Goal: Information Seeking & Learning: Learn about a topic

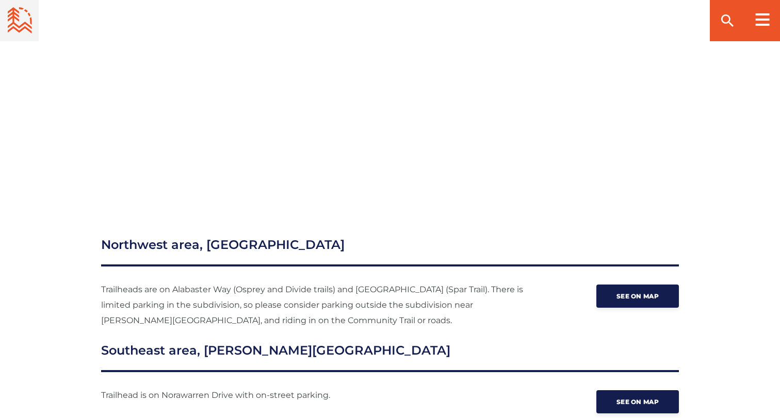
scroll to position [1265, 0]
click at [240, 282] on p "Trailheads are on Alabaster Way (Osprey and Divide trails) and [GEOGRAPHIC_DATA…" at bounding box center [315, 305] width 428 height 46
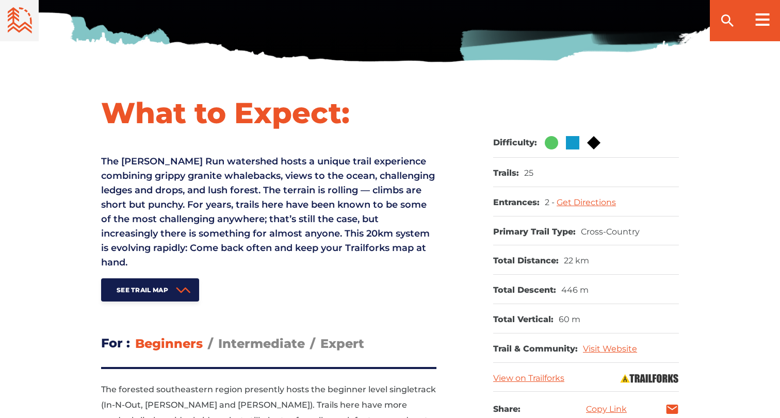
scroll to position [360, 0]
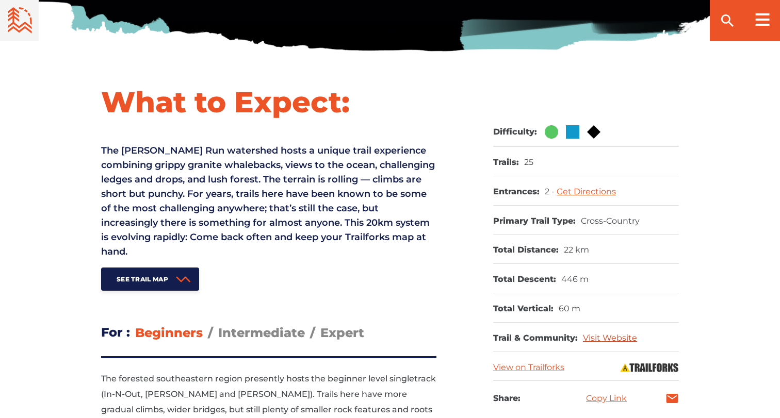
click at [610, 334] on link "Visit Website" at bounding box center [610, 338] width 54 height 10
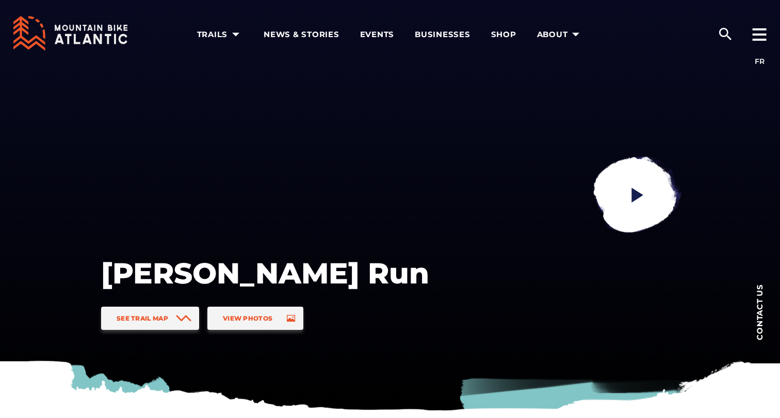
scroll to position [0, 0]
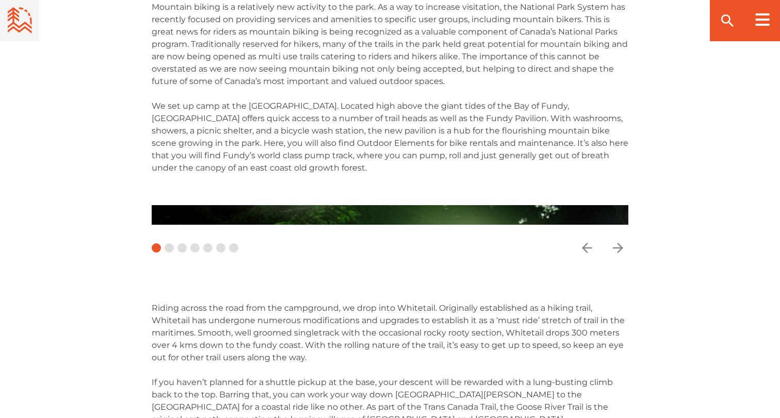
scroll to position [2001, 0]
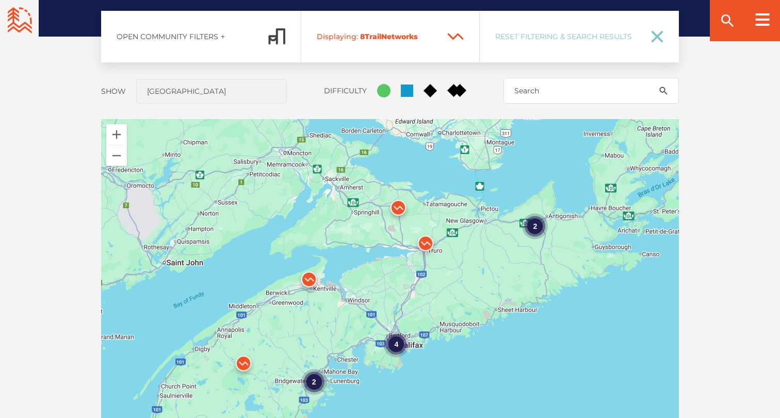
scroll to position [896, 0]
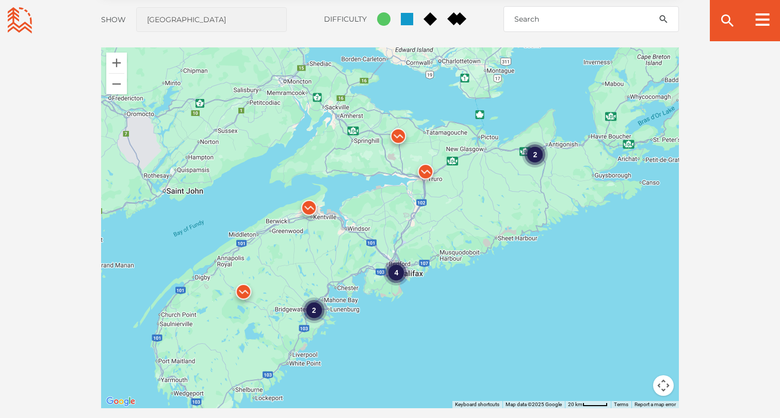
click at [434, 250] on div "4 2 2" at bounding box center [390, 227] width 578 height 361
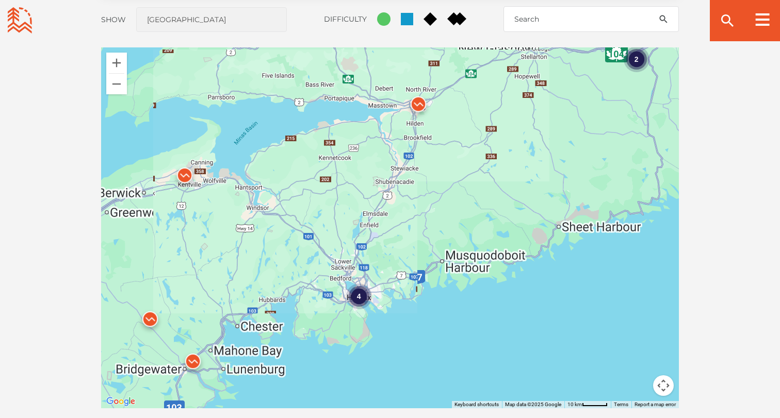
click at [434, 250] on div "4 2" at bounding box center [390, 227] width 578 height 361
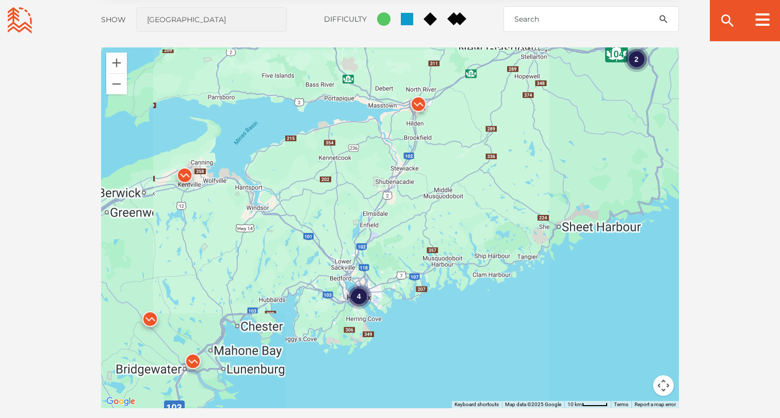
click at [434, 250] on div "4 2" at bounding box center [390, 227] width 578 height 361
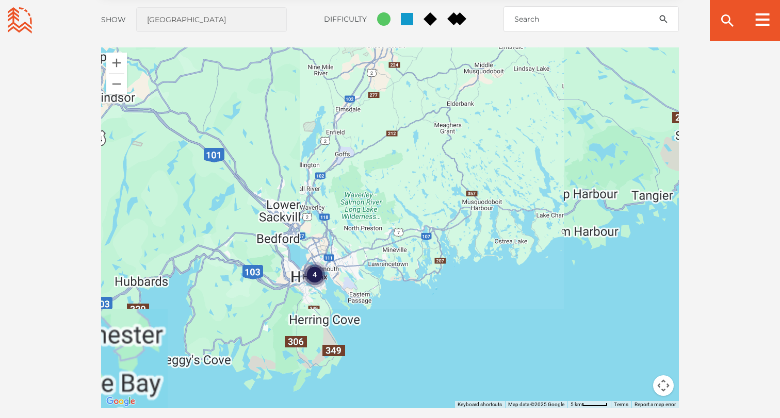
drag, startPoint x: 340, startPoint y: 261, endPoint x: 374, endPoint y: 189, distance: 79.6
click at [374, 189] on div "4" at bounding box center [390, 227] width 578 height 361
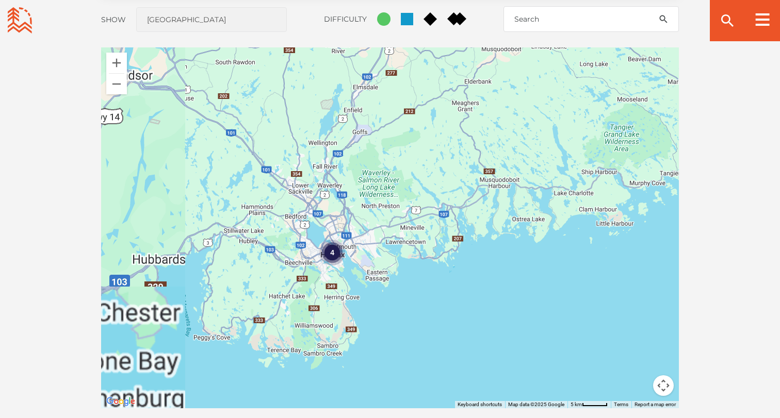
click at [334, 252] on div "4" at bounding box center [332, 253] width 26 height 26
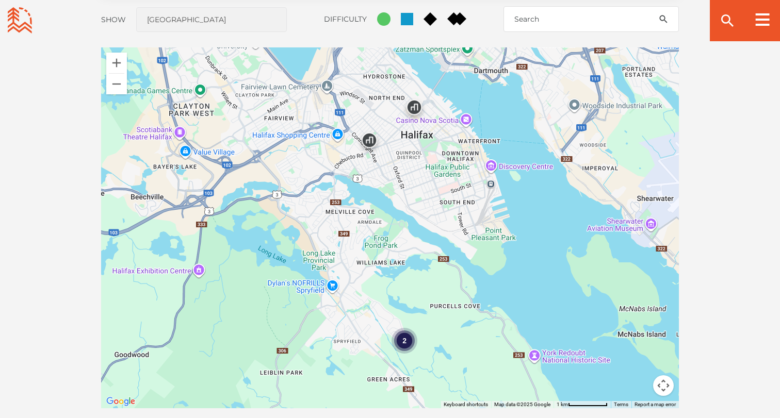
drag, startPoint x: 385, startPoint y: 264, endPoint x: 386, endPoint y: 257, distance: 6.9
click at [386, 257] on div "2" at bounding box center [390, 227] width 578 height 361
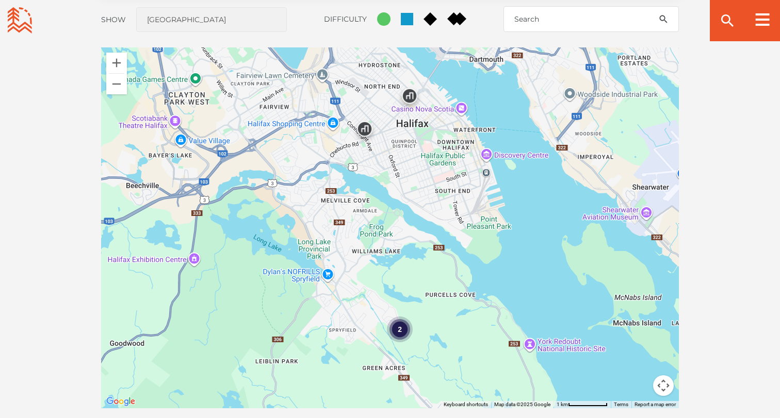
click at [402, 336] on div "2" at bounding box center [400, 330] width 26 height 26
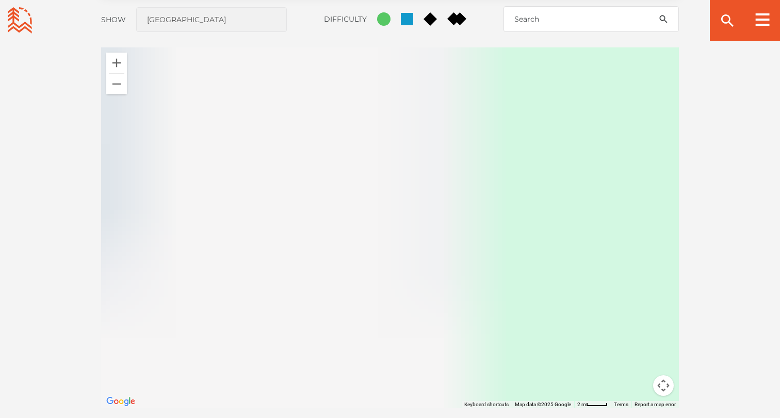
click at [402, 336] on div at bounding box center [390, 227] width 578 height 361
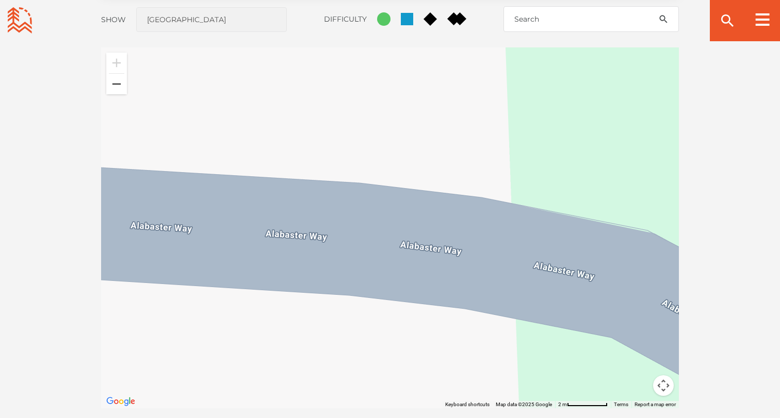
click at [115, 82] on button "Zoom out" at bounding box center [116, 84] width 21 height 21
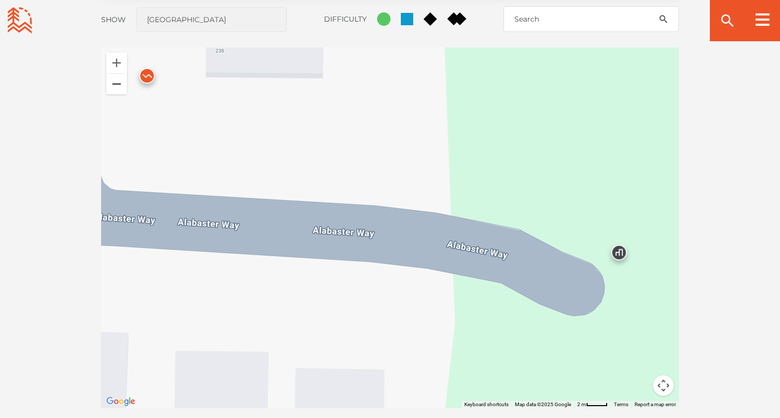
click at [115, 82] on button "Zoom out" at bounding box center [116, 84] width 21 height 21
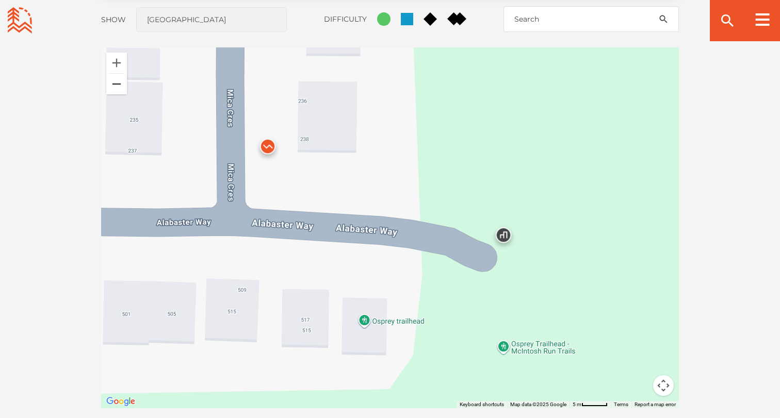
click at [115, 82] on button "Zoom out" at bounding box center [116, 84] width 21 height 21
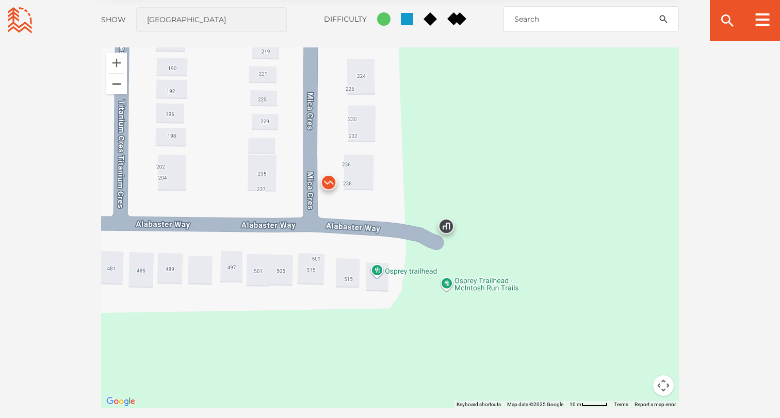
click at [115, 82] on button "Zoom out" at bounding box center [116, 84] width 21 height 21
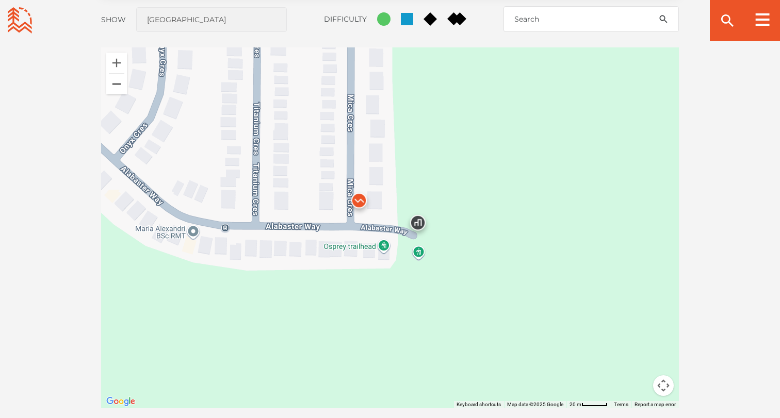
click at [115, 82] on button "Zoom out" at bounding box center [116, 84] width 21 height 21
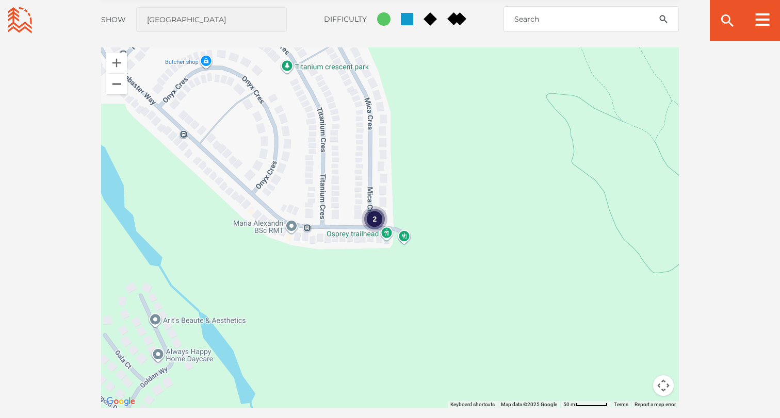
click at [115, 82] on button "Zoom out" at bounding box center [116, 84] width 21 height 21
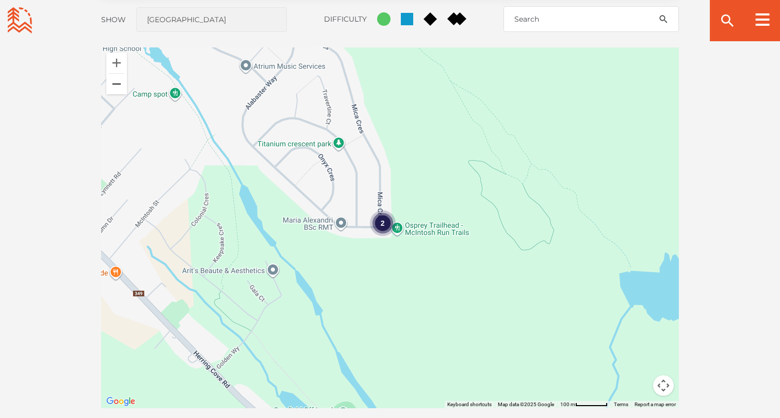
click at [115, 82] on button "Zoom out" at bounding box center [116, 84] width 21 height 21
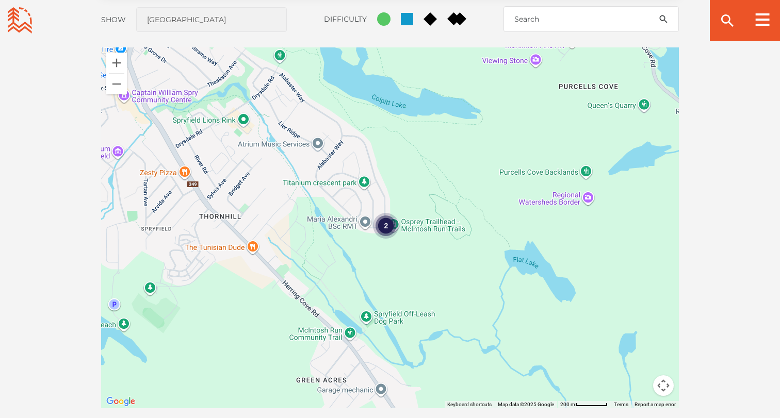
click at [384, 221] on div "2" at bounding box center [386, 226] width 26 height 26
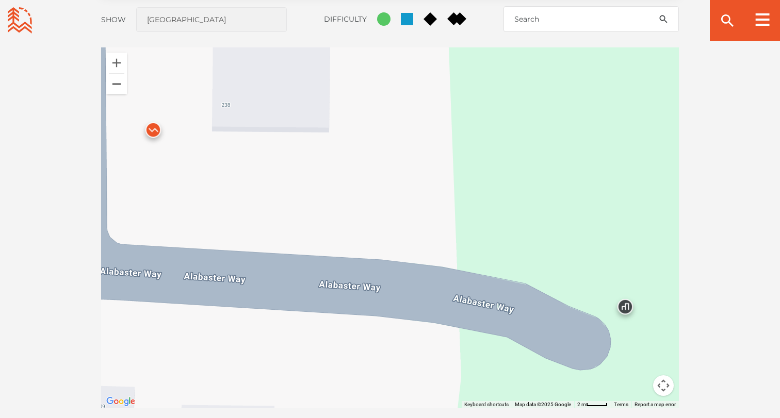
click at [111, 84] on button "Zoom out" at bounding box center [116, 84] width 21 height 21
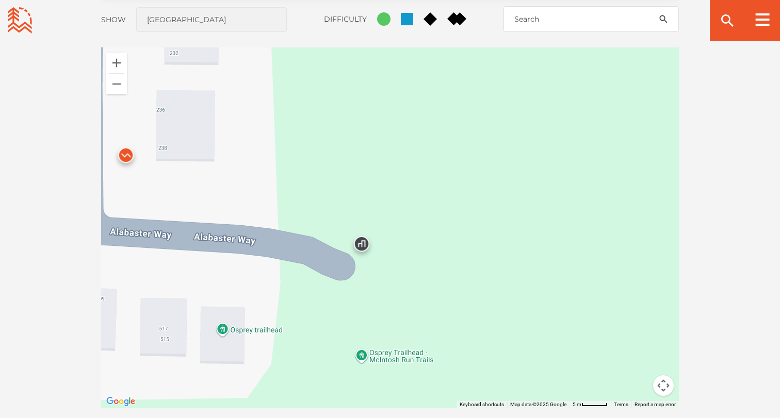
drag, startPoint x: 186, startPoint y: 118, endPoint x: 43, endPoint y: 100, distance: 144.1
click at [43, 100] on div "Open Community Filters Displaying: 8 Trail Network s Reset Filtering & Search R…" at bounding box center [390, 202] width 722 height 527
click at [118, 87] on button "Zoom out" at bounding box center [116, 84] width 21 height 21
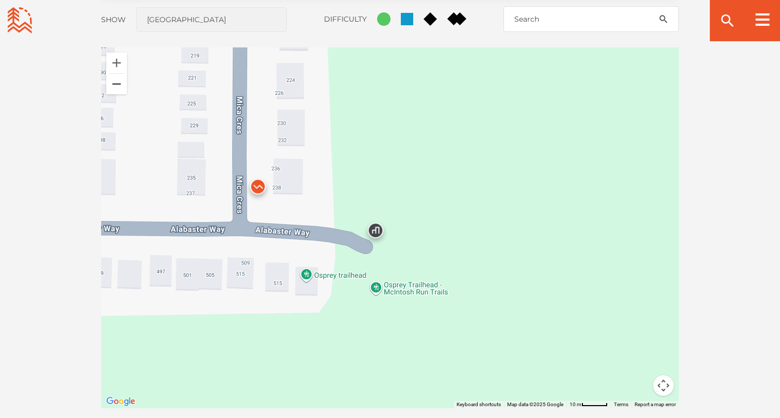
click at [119, 81] on button "Zoom out" at bounding box center [116, 84] width 21 height 21
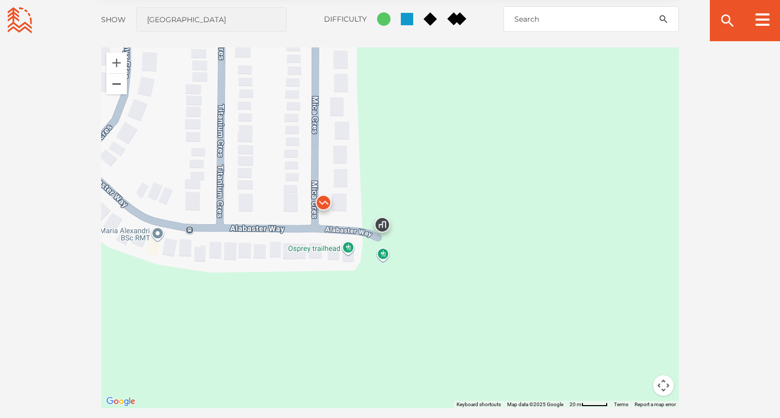
click at [119, 81] on button "Zoom out" at bounding box center [116, 84] width 21 height 21
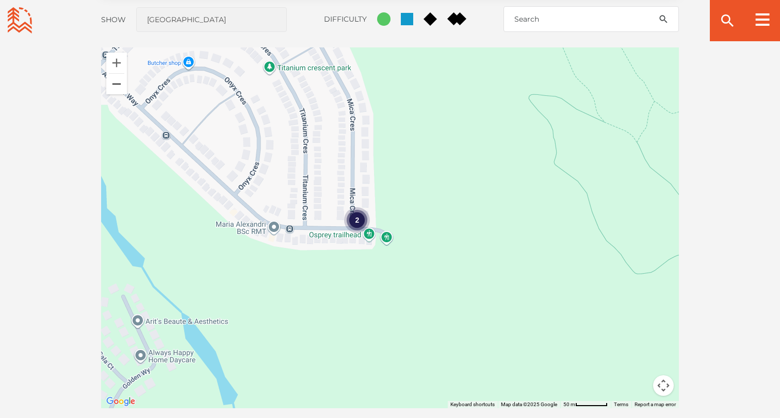
click at [119, 81] on button "Zoom out" at bounding box center [116, 84] width 21 height 21
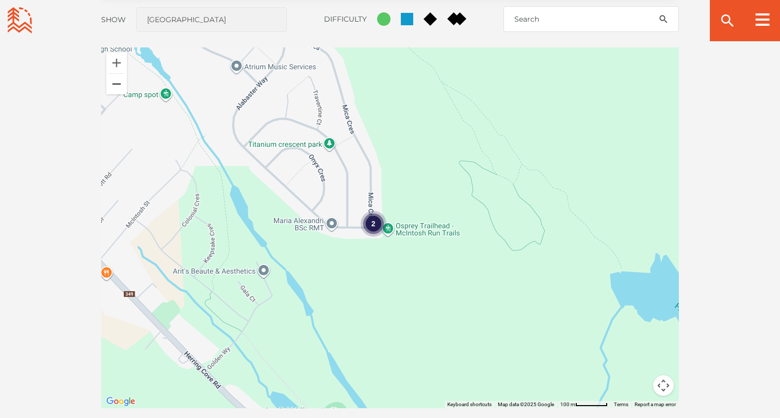
click at [119, 81] on button "Zoom out" at bounding box center [116, 84] width 21 height 21
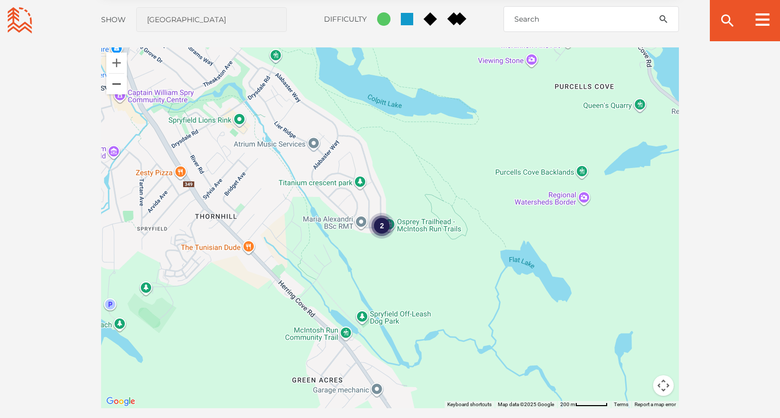
click at [119, 81] on button "Zoom out" at bounding box center [116, 84] width 21 height 21
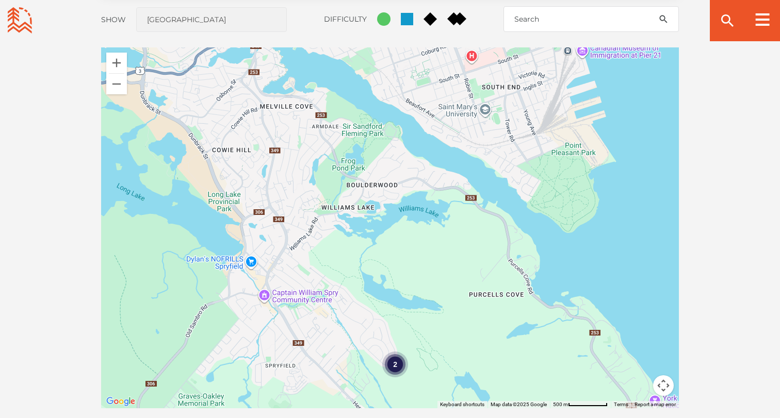
drag, startPoint x: 367, startPoint y: 160, endPoint x: 377, endPoint y: 298, distance: 138.1
click at [377, 298] on div "2" at bounding box center [390, 227] width 578 height 361
